Goal: Navigation & Orientation: Find specific page/section

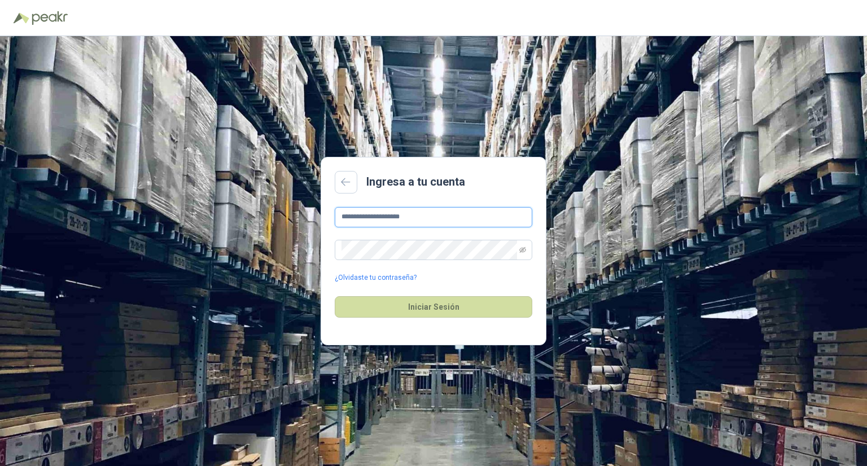
click at [432, 216] on input "**********" at bounding box center [434, 217] width 198 height 20
drag, startPoint x: 422, startPoint y: 217, endPoint x: 261, endPoint y: 217, distance: 160.9
click at [261, 217] on div "**********" at bounding box center [433, 251] width 867 height 430
type input "**********"
click at [368, 309] on button "Iniciar Sesión" at bounding box center [434, 306] width 198 height 21
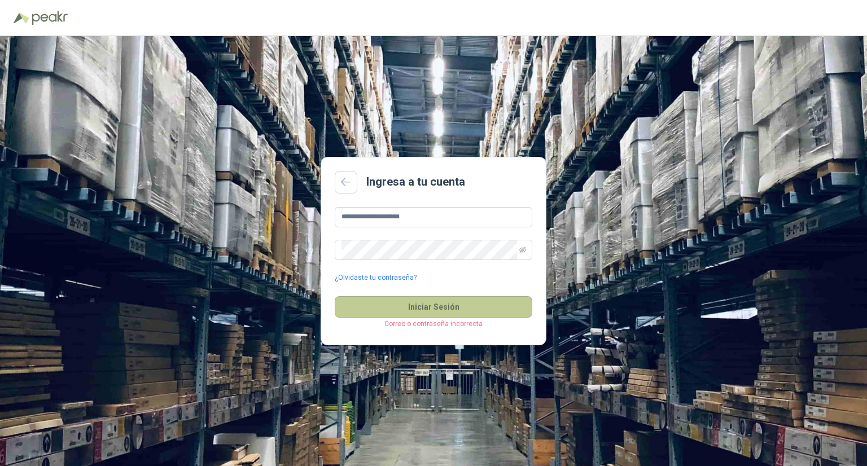
click at [422, 309] on button "Iniciar Sesión" at bounding box center [434, 306] width 198 height 21
click at [430, 221] on input "**********" at bounding box center [434, 217] width 198 height 20
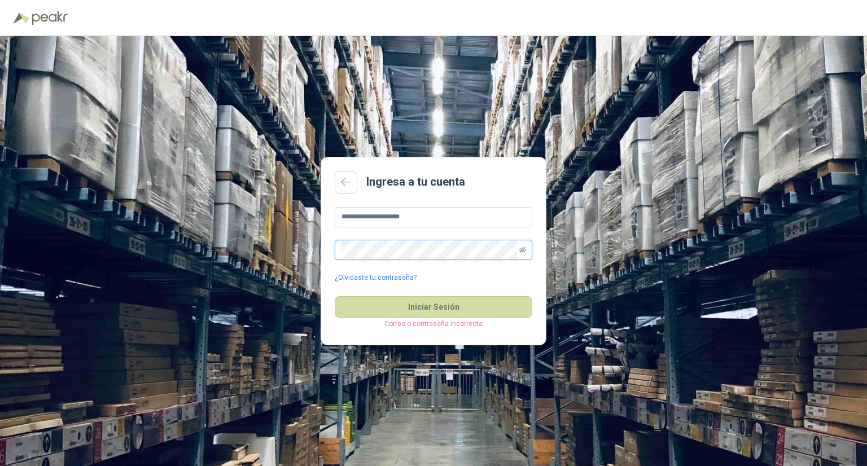
click at [519, 247] on icon "eye-invisible" at bounding box center [522, 250] width 7 height 7
click at [489, 304] on button "Iniciar Sesión" at bounding box center [434, 306] width 198 height 21
click at [407, 224] on input "text" at bounding box center [434, 217] width 198 height 20
type input "**********"
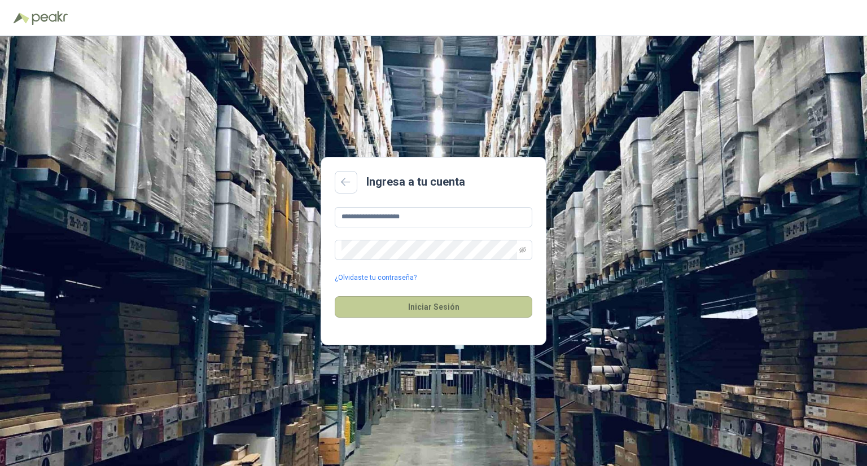
click at [465, 307] on button "Iniciar Sesión" at bounding box center [434, 306] width 198 height 21
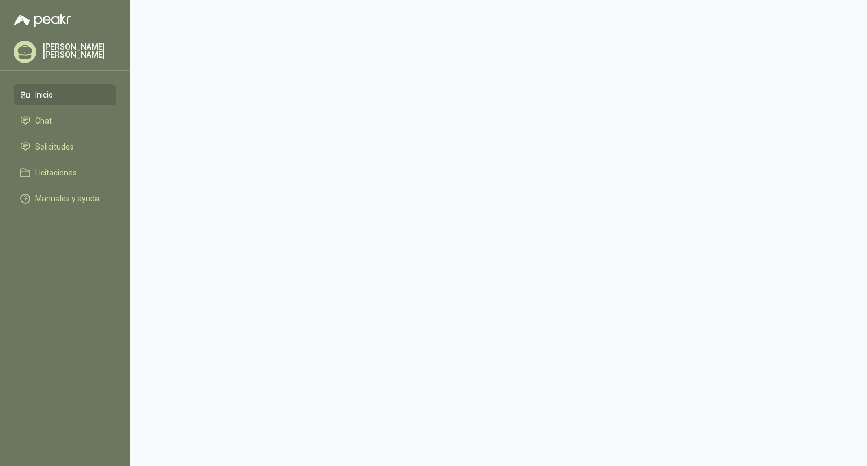
click at [59, 157] on link "Solicitudes" at bounding box center [65, 146] width 103 height 21
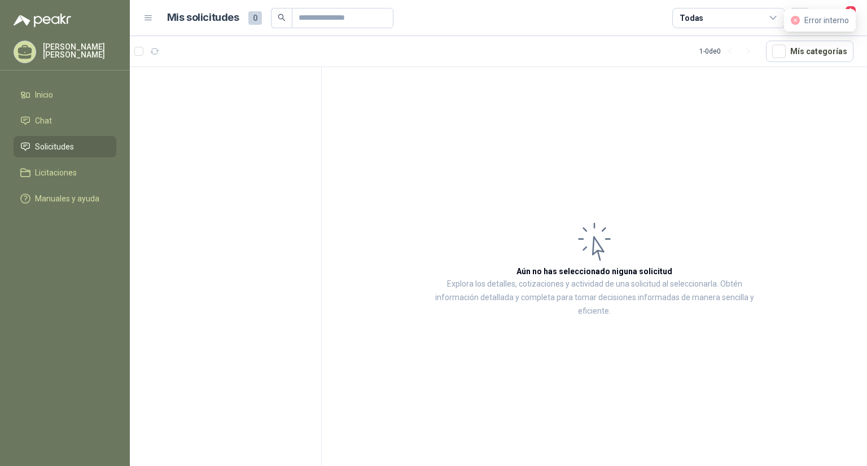
click at [856, 8] on span "1" at bounding box center [851, 10] width 12 height 11
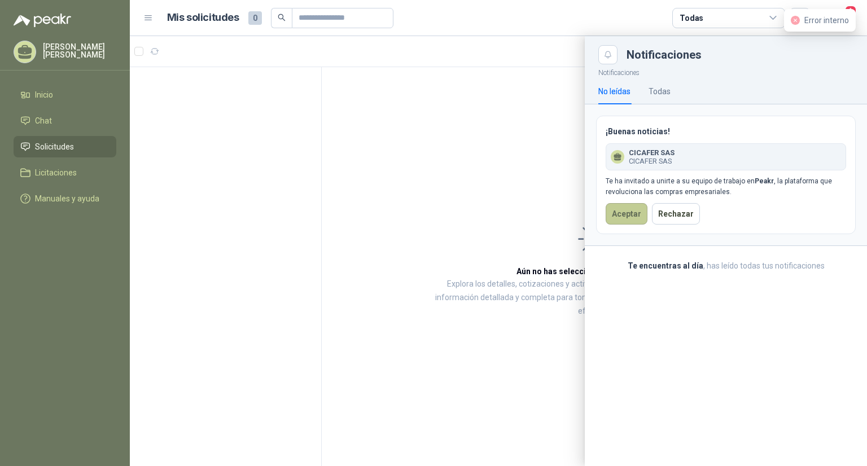
click at [634, 211] on button "Aceptar" at bounding box center [627, 213] width 42 height 21
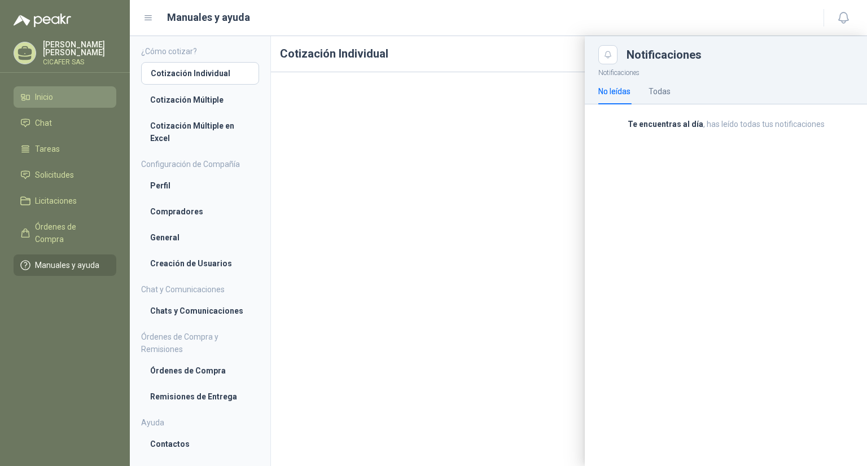
click at [62, 100] on li "Inicio" at bounding box center [64, 97] width 89 height 12
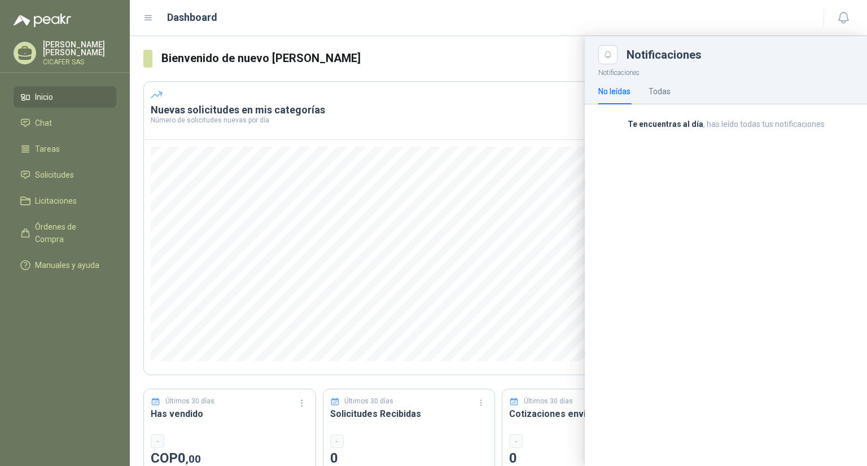
click at [532, 53] on div at bounding box center [498, 251] width 737 height 430
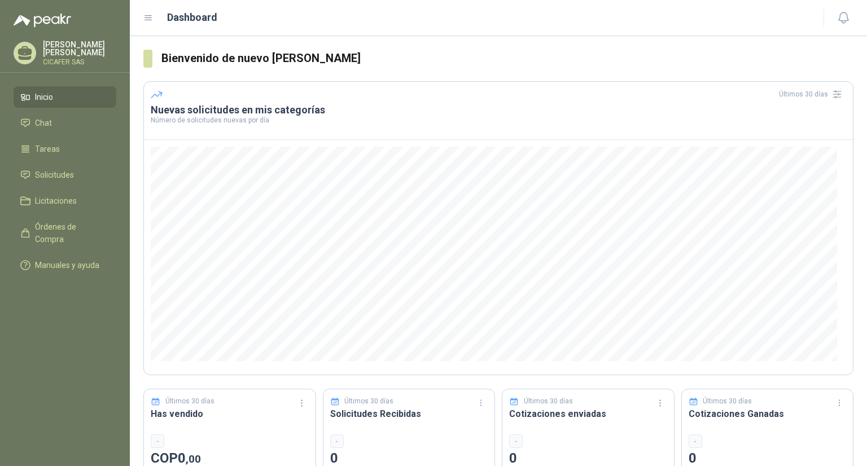
click at [70, 59] on p "CICAFER SAS" at bounding box center [79, 62] width 73 height 7
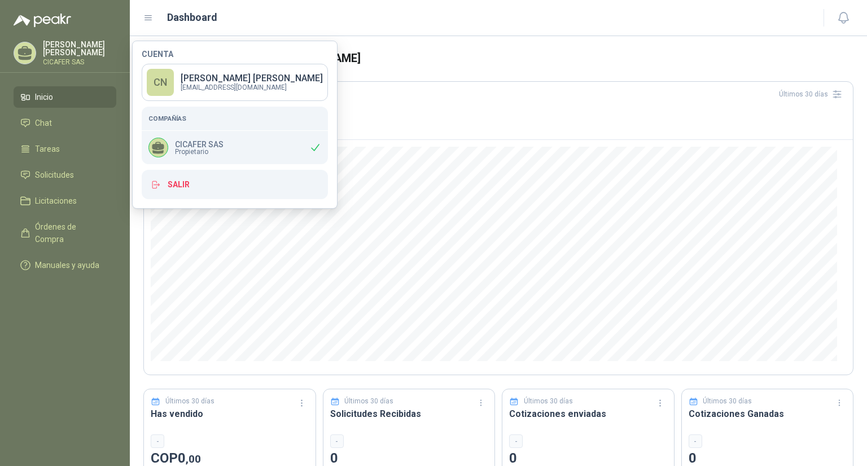
click at [444, 96] on div "Últimos 30 días" at bounding box center [499, 94] width 696 height 18
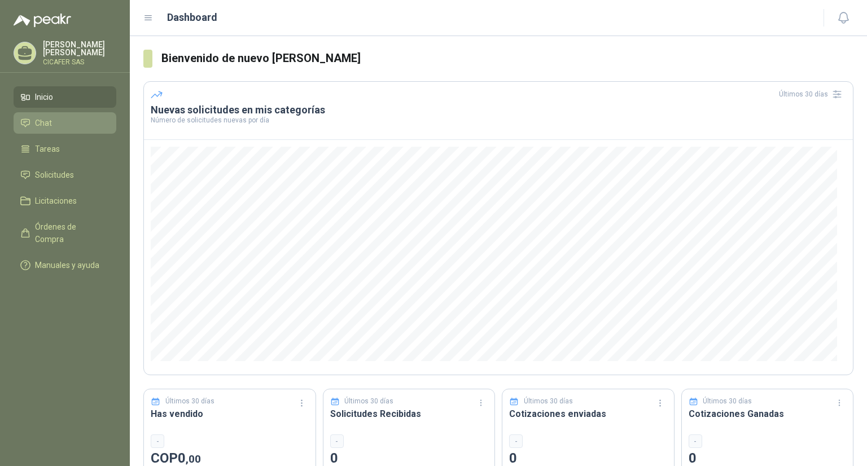
click at [67, 124] on li "Chat" at bounding box center [64, 123] width 89 height 12
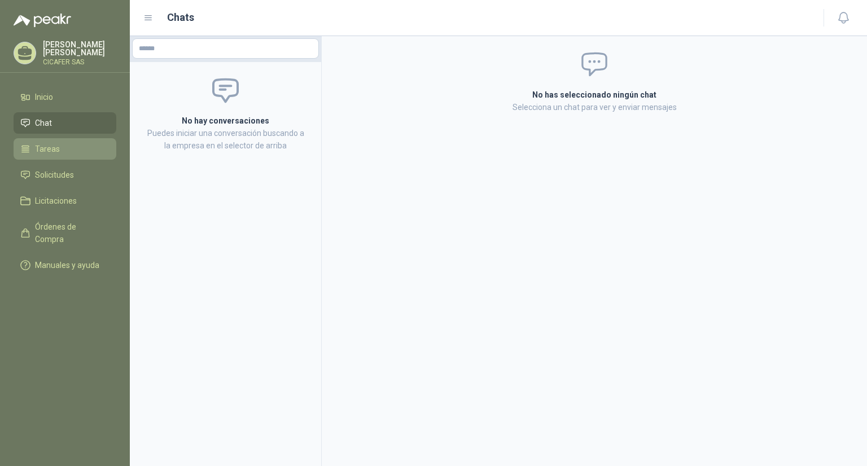
click at [54, 146] on span "Tareas" at bounding box center [47, 149] width 25 height 12
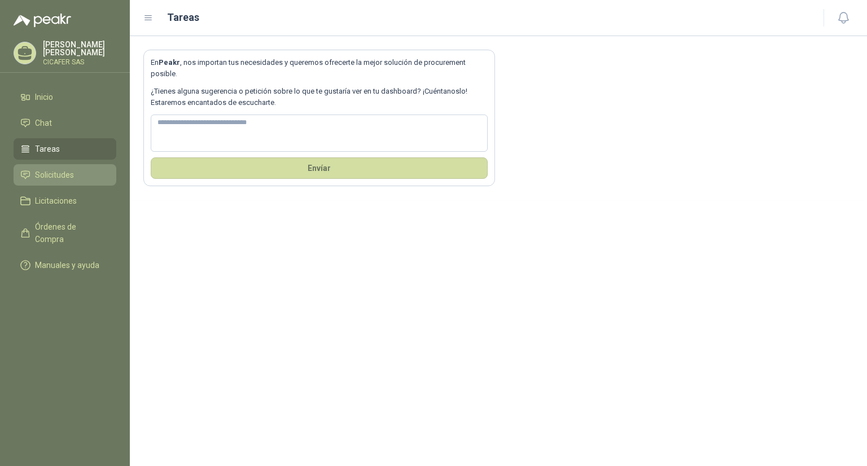
click at [43, 178] on span "Solicitudes" at bounding box center [54, 175] width 39 height 12
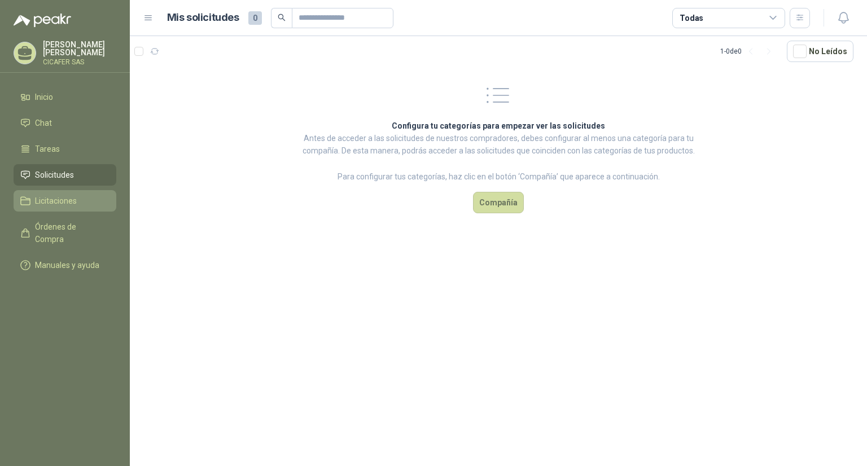
click at [46, 203] on span "Licitaciones" at bounding box center [56, 201] width 42 height 12
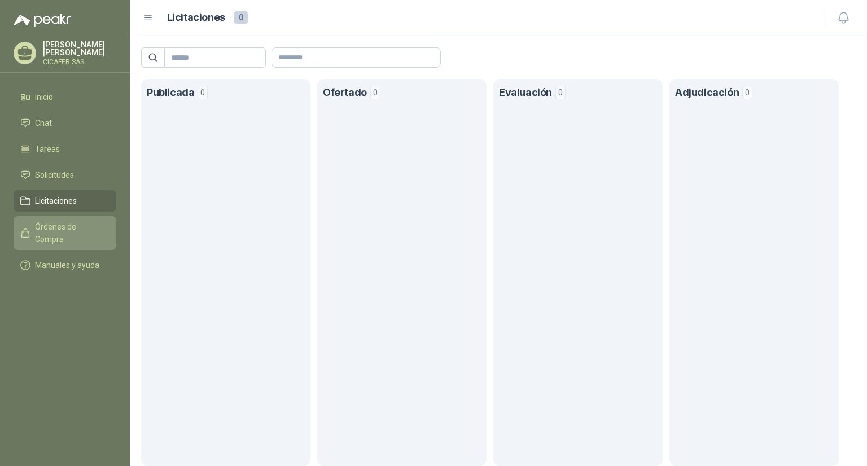
click at [73, 227] on span "Órdenes de Compra" at bounding box center [70, 233] width 71 height 25
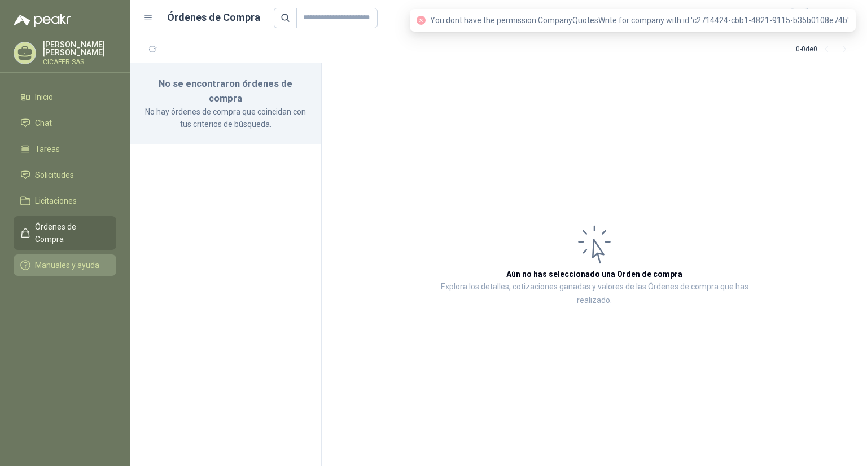
click at [55, 259] on span "Manuales y ayuda" at bounding box center [67, 265] width 64 height 12
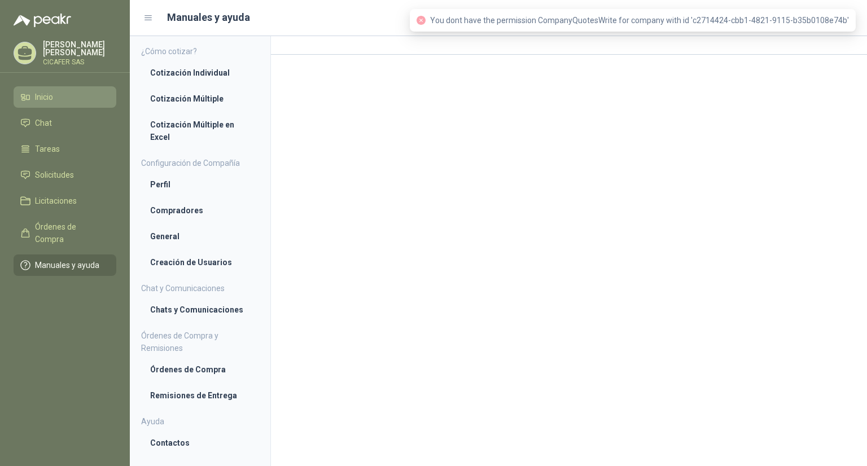
click at [47, 97] on span "Inicio" at bounding box center [44, 97] width 18 height 12
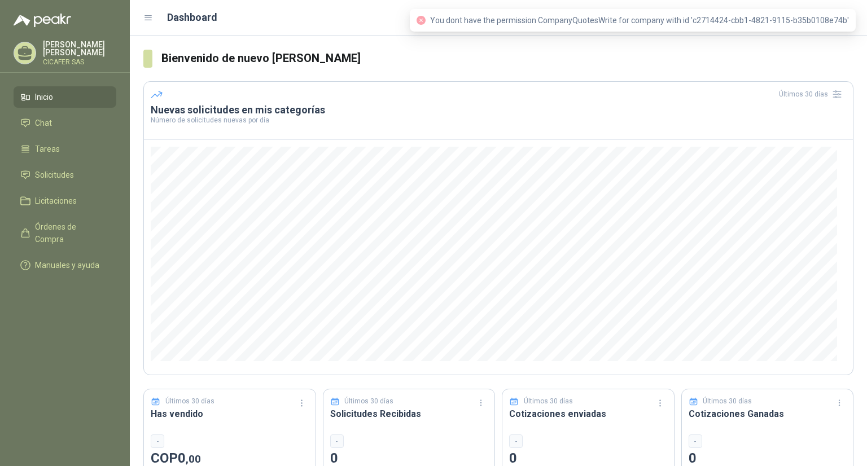
drag, startPoint x: 756, startPoint y: 58, endPoint x: 770, endPoint y: 55, distance: 14.4
click at [757, 58] on h3 "Bienvenido de nuevo [PERSON_NAME]" at bounding box center [507, 59] width 692 height 18
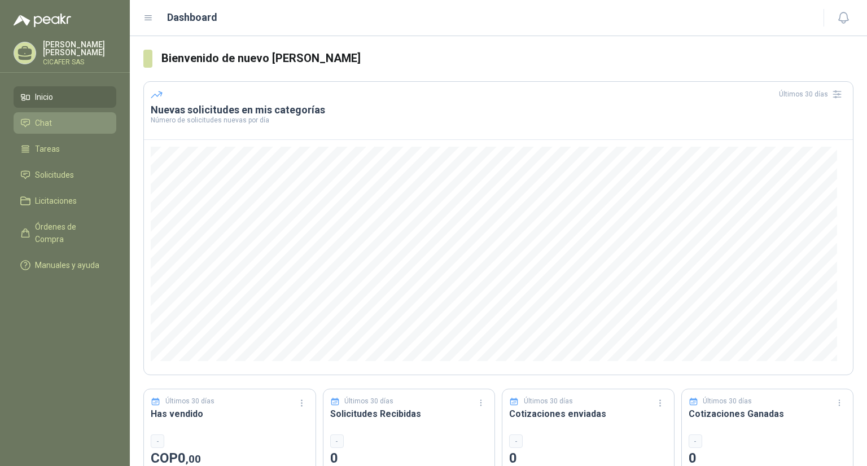
click at [36, 112] on link "Chat" at bounding box center [65, 122] width 103 height 21
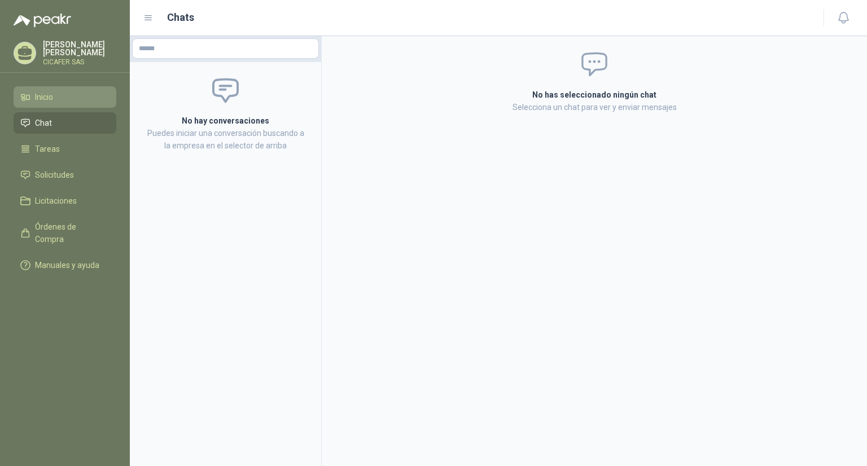
click at [56, 93] on li "Inicio" at bounding box center [64, 97] width 89 height 12
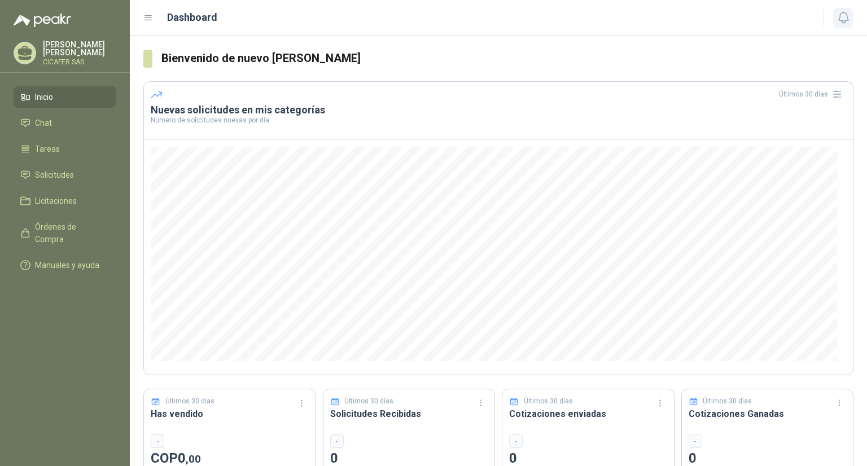
click at [849, 25] on button "button" at bounding box center [843, 18] width 20 height 20
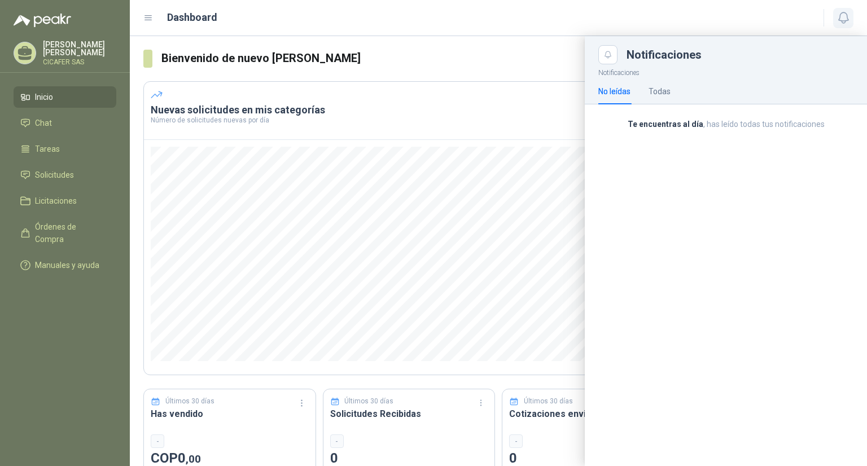
click at [849, 25] on button "button" at bounding box center [843, 18] width 20 height 20
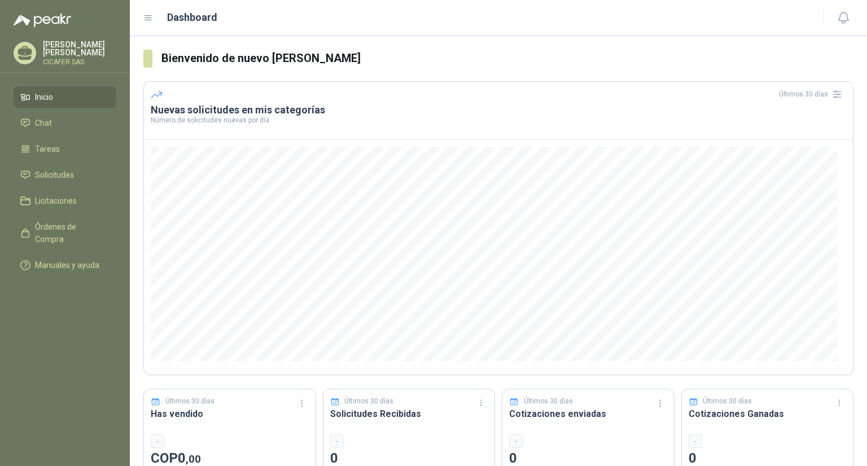
click at [68, 45] on p "[PERSON_NAME]" at bounding box center [79, 49] width 73 height 16
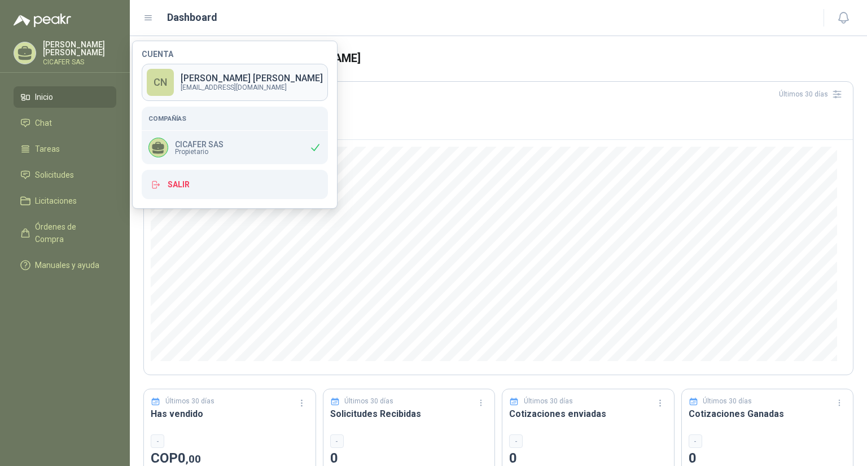
click at [237, 81] on p "[PERSON_NAME]" at bounding box center [252, 78] width 142 height 9
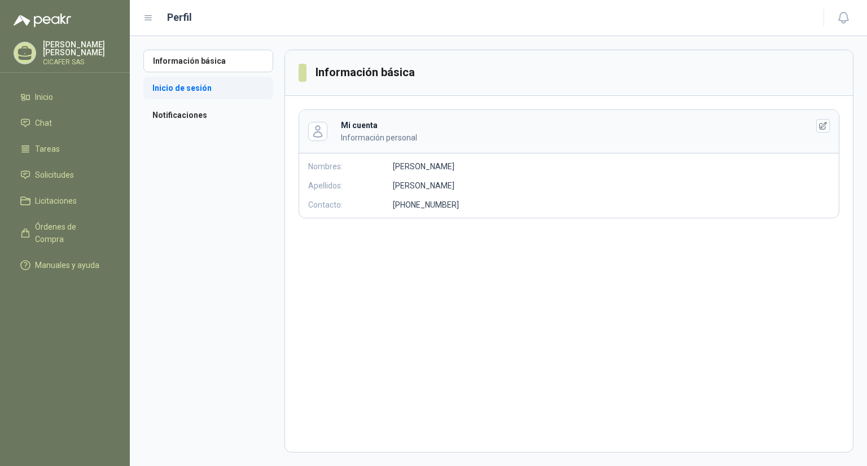
click at [180, 88] on li "Inicio de sesión" at bounding box center [208, 88] width 130 height 23
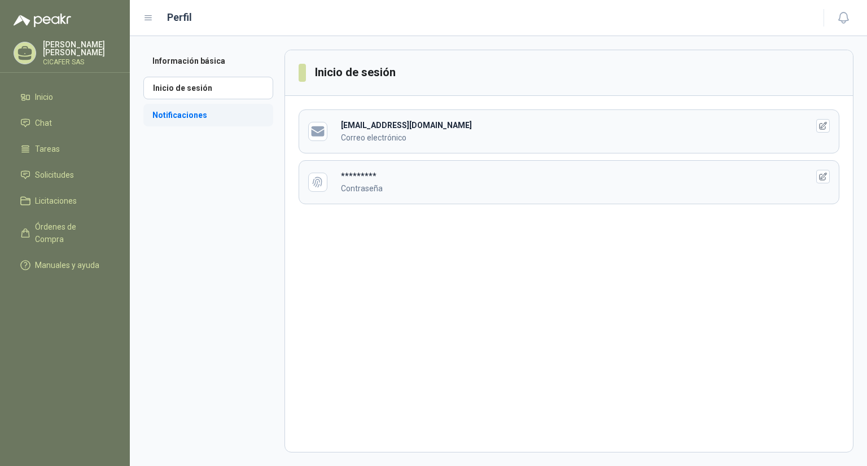
click at [181, 111] on li "Notificaciones" at bounding box center [208, 115] width 130 height 23
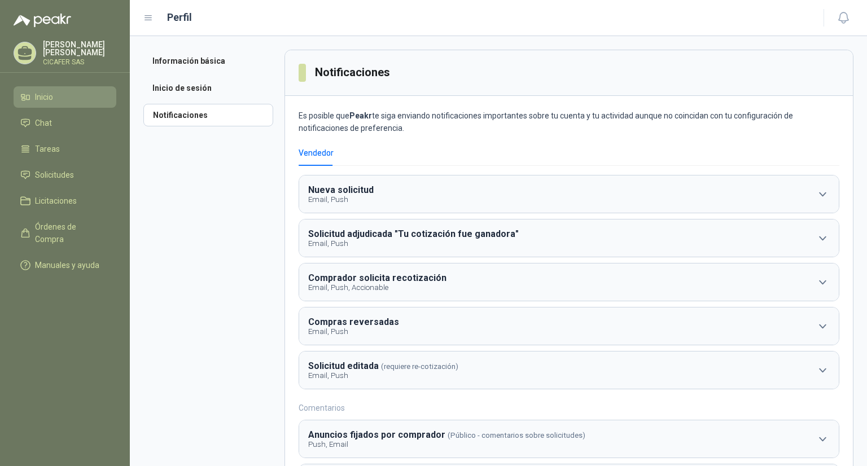
click at [95, 95] on li "Inicio" at bounding box center [64, 97] width 89 height 12
